Goal: Information Seeking & Learning: Learn about a topic

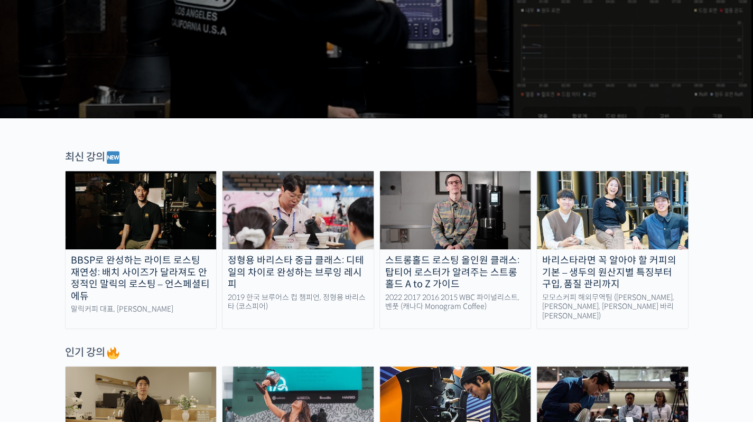
scroll to position [238, 0]
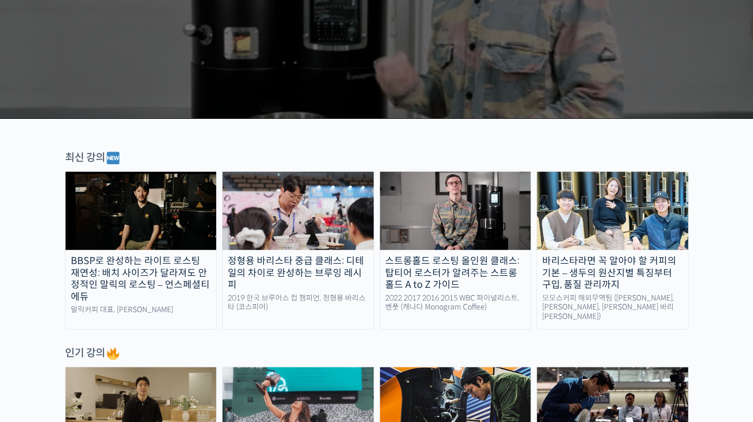
click at [445, 206] on img at bounding box center [455, 211] width 151 height 78
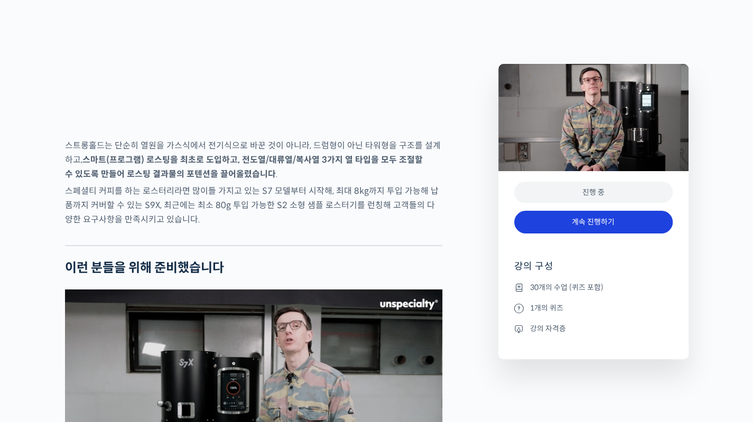
scroll to position [1973, 0]
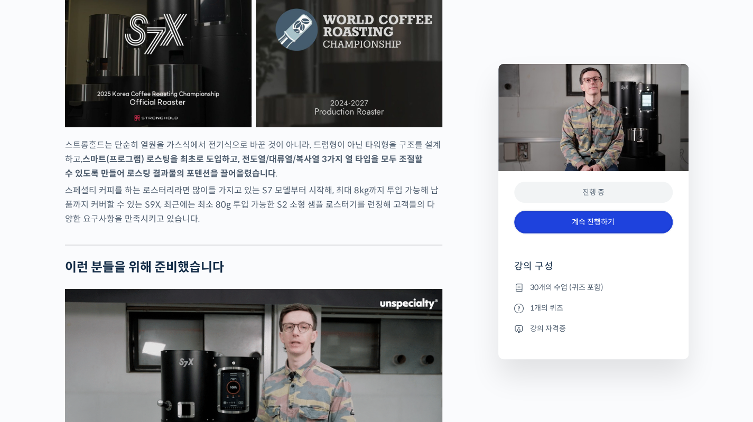
click at [577, 222] on link "계속 진행하기" at bounding box center [593, 222] width 159 height 23
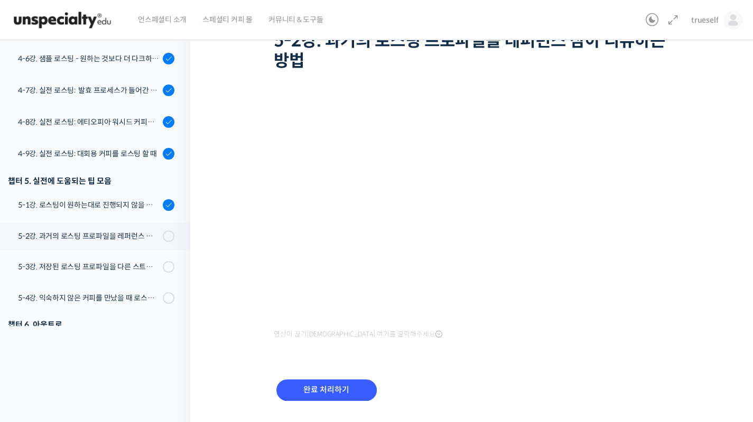
scroll to position [766, 0]
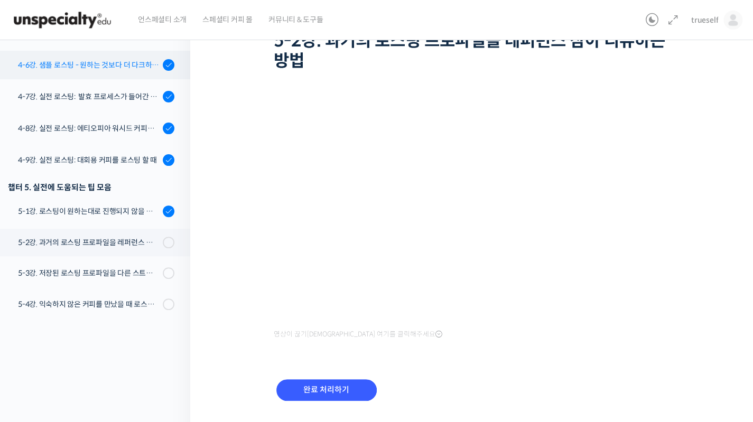
click at [81, 63] on div "4-6강. 샘플 로스팅 - 원하는 것보다 더 다크하게 로스팅 하는 이유" at bounding box center [89, 65] width 142 height 12
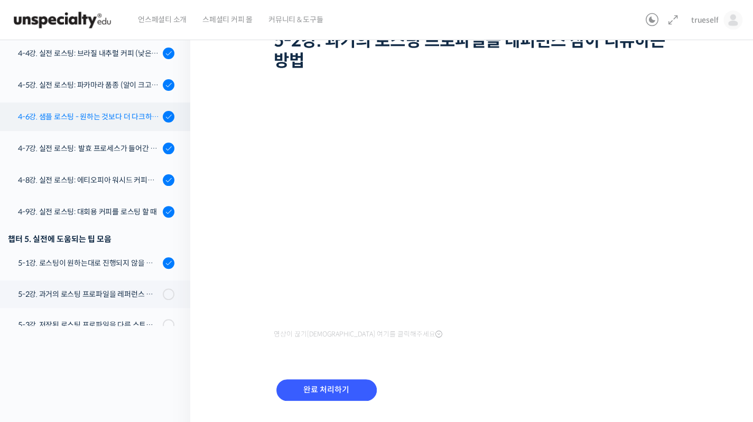
scroll to position [705, 0]
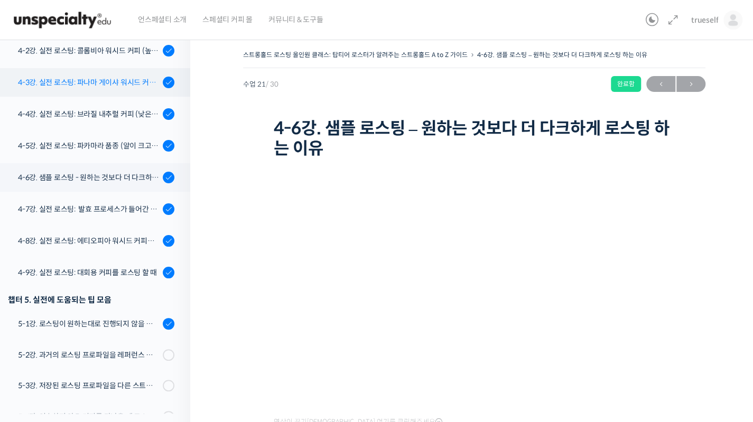
scroll to position [696, 0]
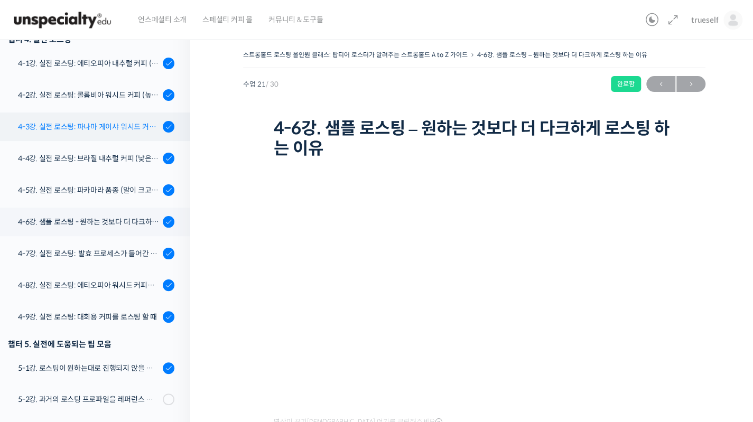
click at [106, 44] on div "챕터 4. 실전 로스팅" at bounding box center [91, 39] width 167 height 14
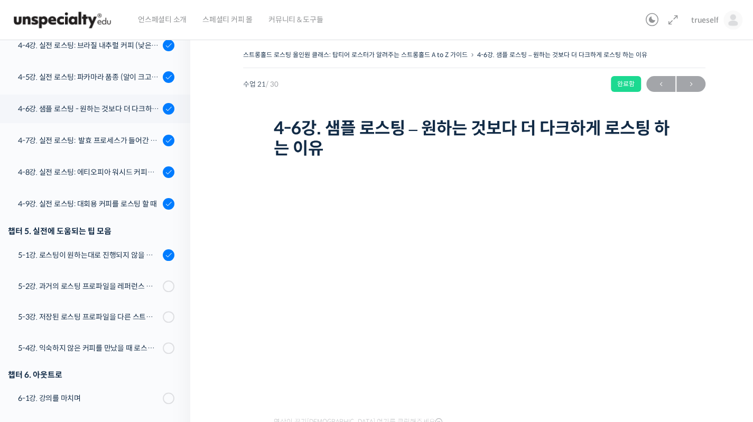
scroll to position [810, 0]
click at [94, 166] on div "4-8강. 실전 로스팅: 에티오피아 워시드 커피를 에스프레소용으로 로스팅 할 때" at bounding box center [89, 172] width 142 height 12
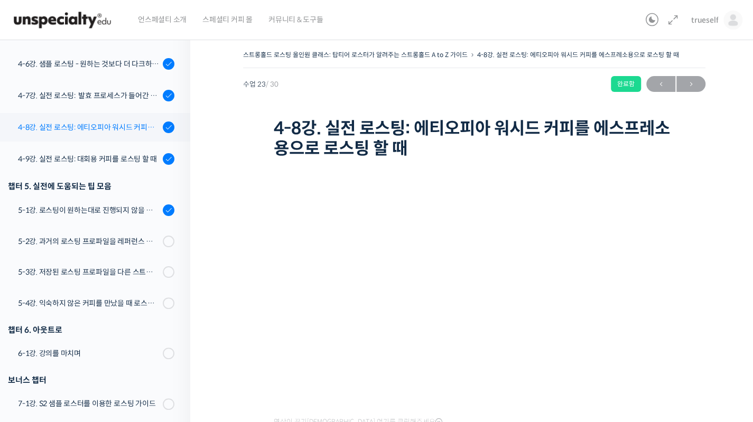
scroll to position [855, 0]
click at [96, 178] on div "챕터 5. 실전에 도움되는 팁 모음" at bounding box center [93, 186] width 196 height 20
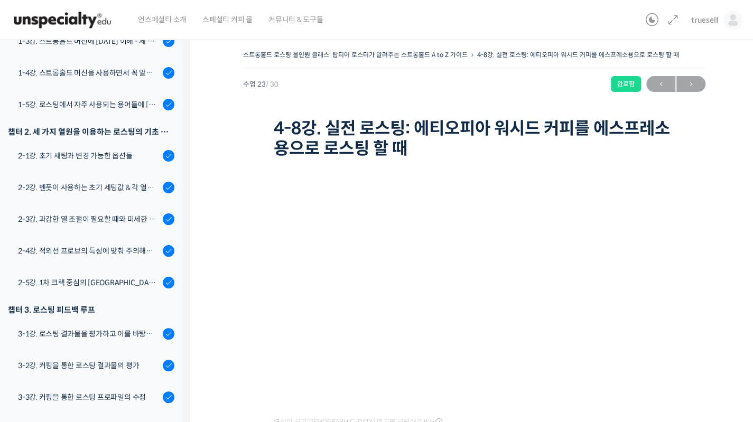
scroll to position [248, 0]
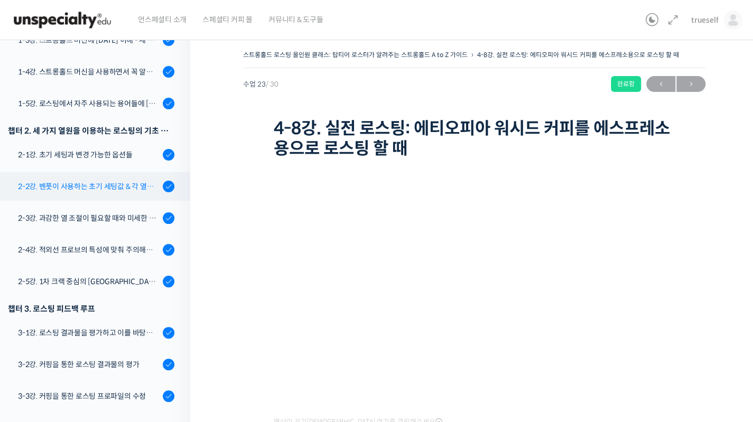
click at [114, 182] on div "2-2강. 벤풋이 사용하는 초기 세팅값 & 각 열원이 하는 역할" at bounding box center [89, 187] width 142 height 12
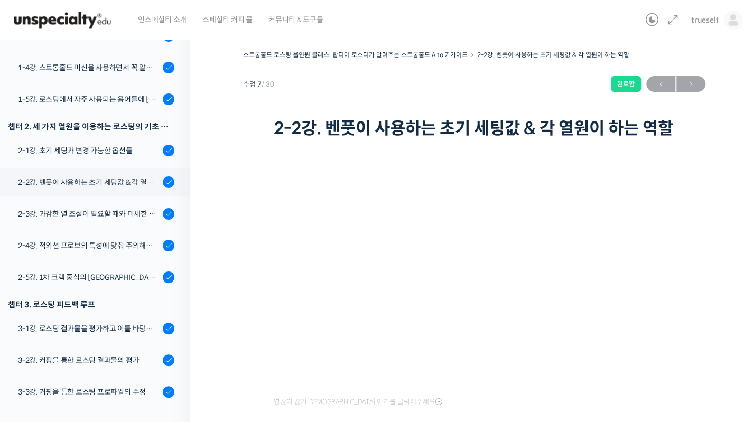
scroll to position [255, 0]
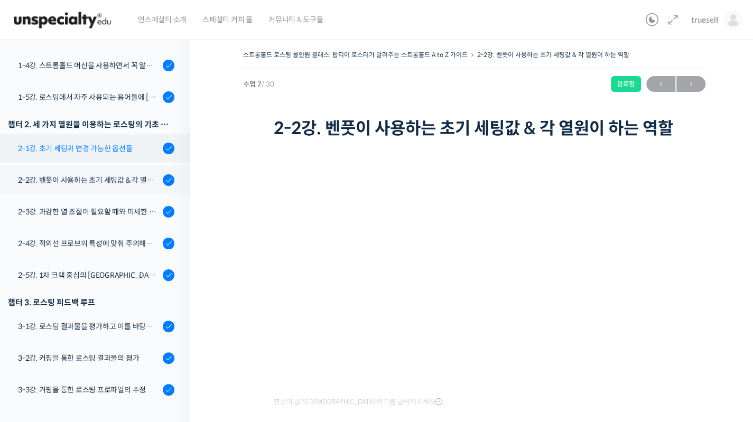
click at [98, 153] on div "2-1강. 초기 세팅과 변경 가능한 옵션들" at bounding box center [89, 149] width 142 height 12
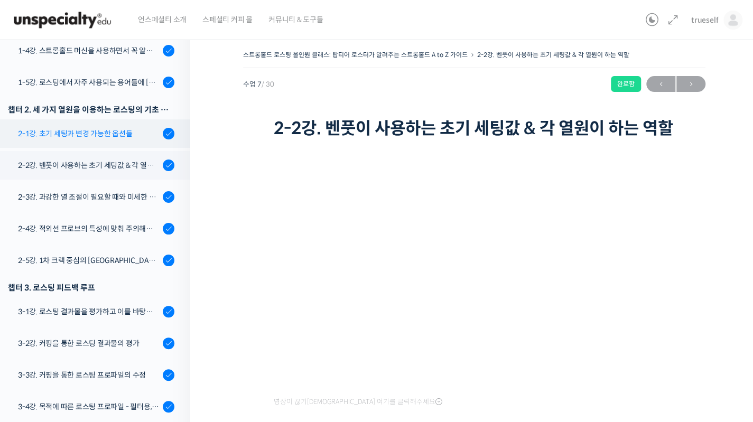
scroll to position [270, 0]
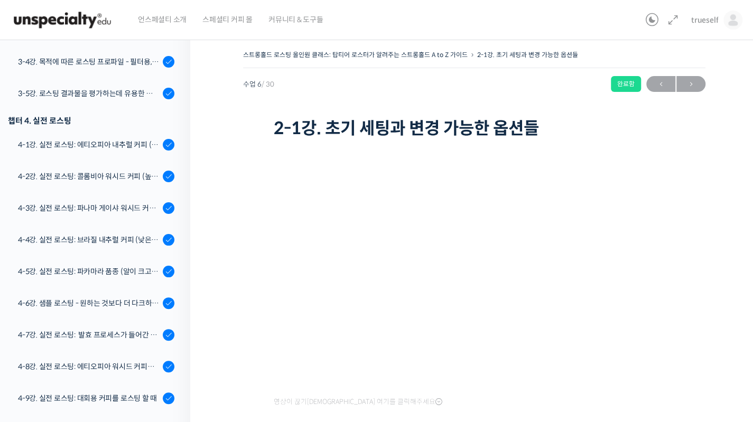
scroll to position [620, 0]
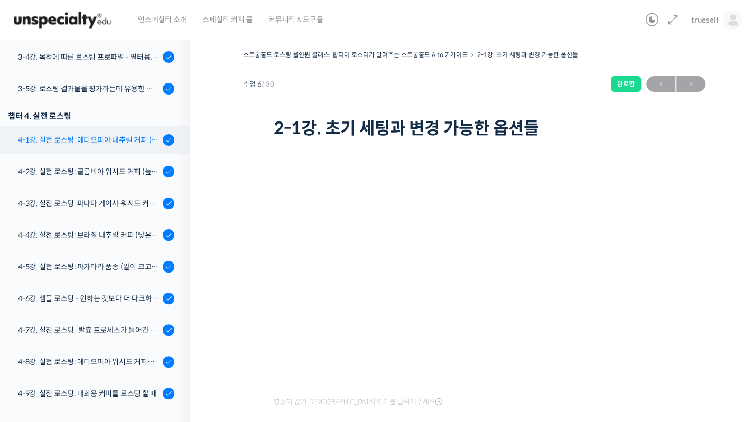
click at [98, 141] on div "4-1강. 실전 로스팅: 에티오피아 내추럴 커피 (당분이 많이 포함되어 있고 색이 고르지 않은 경우)" at bounding box center [89, 140] width 142 height 12
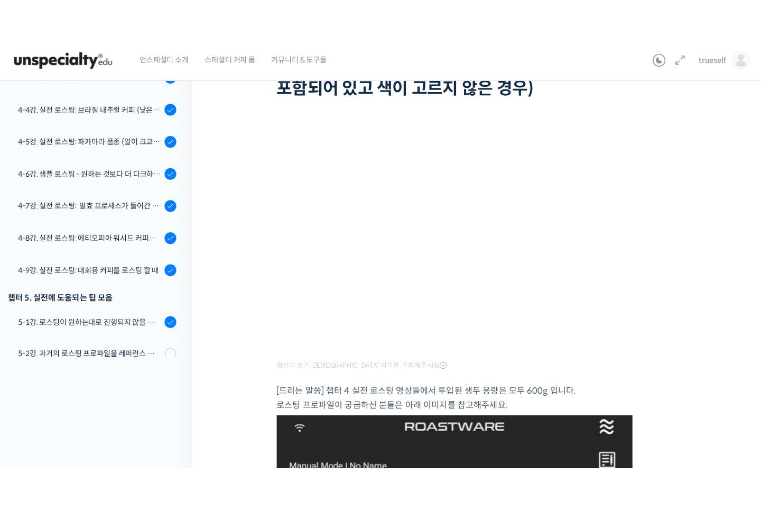
scroll to position [102, 0]
